Goal: Task Accomplishment & Management: Use online tool/utility

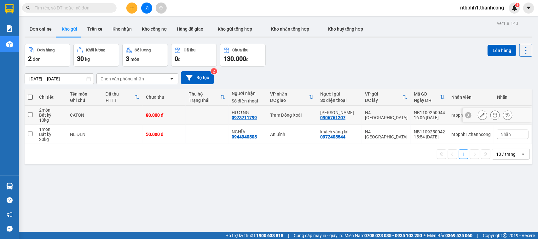
click at [31, 115] on input "checkbox" at bounding box center [30, 114] width 5 height 5
checkbox input "true"
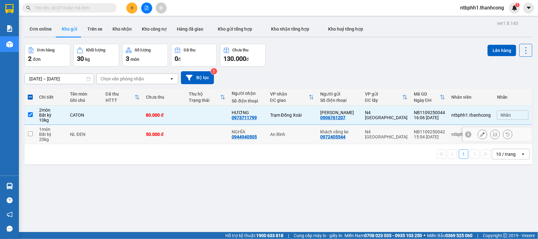
click at [32, 133] on input "checkbox" at bounding box center [30, 133] width 5 height 5
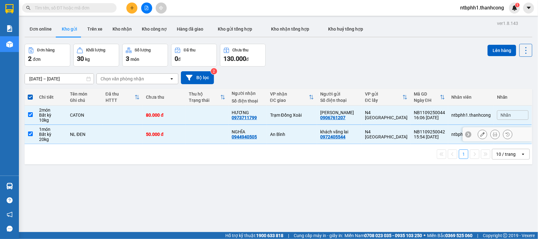
click at [30, 134] on input "checkbox" at bounding box center [30, 133] width 5 height 5
checkbox input "false"
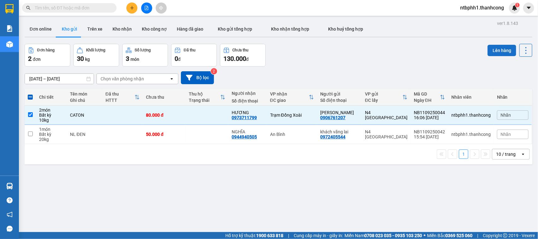
click at [491, 50] on button "Lên hàng" at bounding box center [501, 50] width 29 height 11
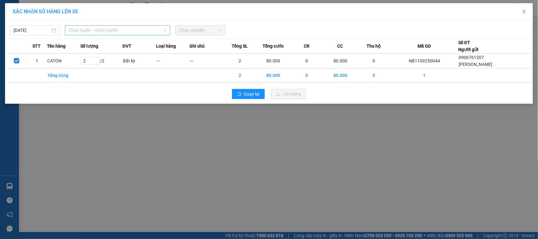
click at [105, 31] on span "Chọn tuyến - nhóm tuyến" at bounding box center [118, 30] width 98 height 9
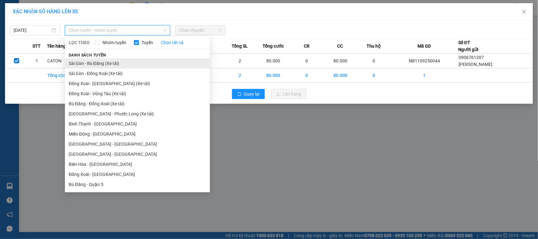
click at [107, 63] on li "Sài Gòn - Bù Đăng (Xe tải)" at bounding box center [137, 63] width 145 height 10
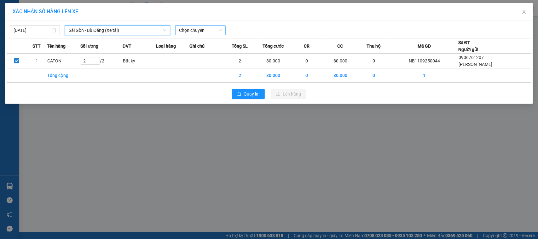
click at [186, 28] on span "Chọn chuyến" at bounding box center [200, 30] width 43 height 9
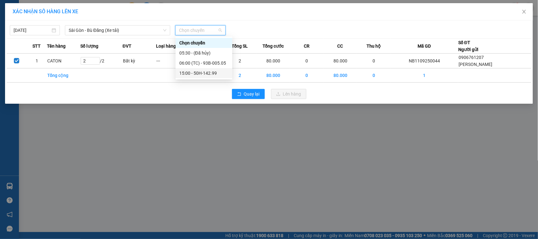
click at [202, 73] on div "15:00 - 50H-142.99" at bounding box center [203, 73] width 49 height 7
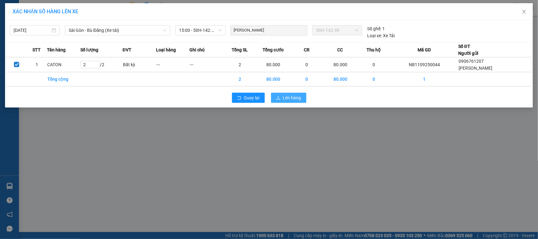
click at [297, 98] on span "Lên hàng" at bounding box center [292, 97] width 18 height 7
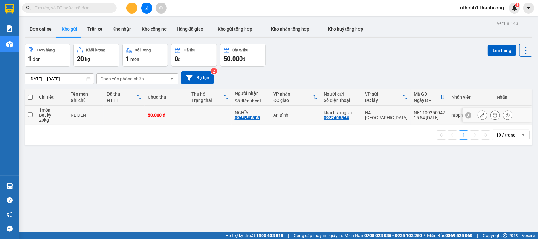
click at [32, 113] on input "checkbox" at bounding box center [30, 114] width 5 height 5
checkbox input "true"
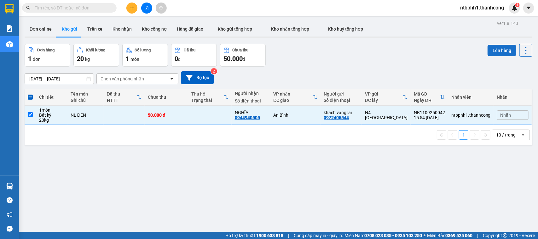
click at [497, 49] on button "Lên hàng" at bounding box center [501, 50] width 29 height 11
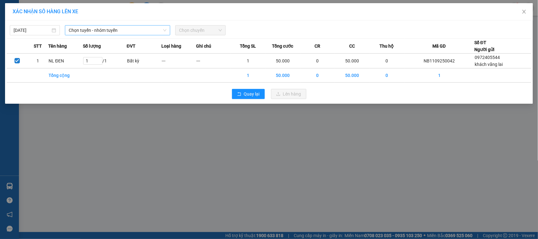
click at [105, 29] on span "Chọn tuyến - nhóm tuyến" at bounding box center [118, 30] width 98 height 9
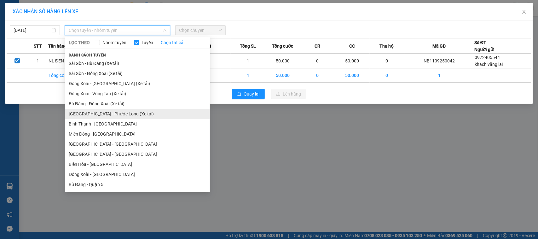
click at [107, 112] on li "[GEOGRAPHIC_DATA] - Phước Long (Xe tải)" at bounding box center [137, 114] width 145 height 10
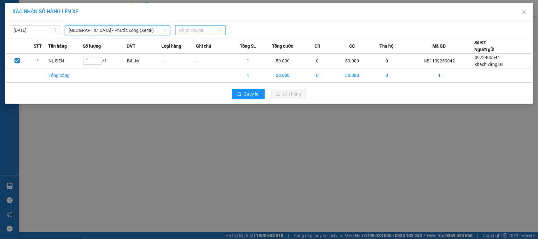
click at [192, 31] on span "Chọn chuyến" at bounding box center [200, 30] width 43 height 9
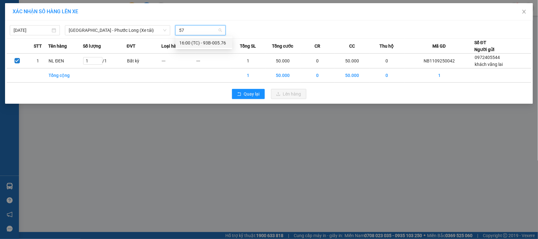
type input "576"
click at [199, 44] on div "16:00 (TC) - 93B-005.76" at bounding box center [203, 42] width 49 height 7
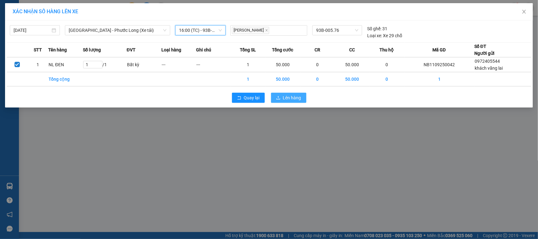
click at [286, 98] on span "Lên hàng" at bounding box center [292, 97] width 18 height 7
